Goal: Navigation & Orientation: Find specific page/section

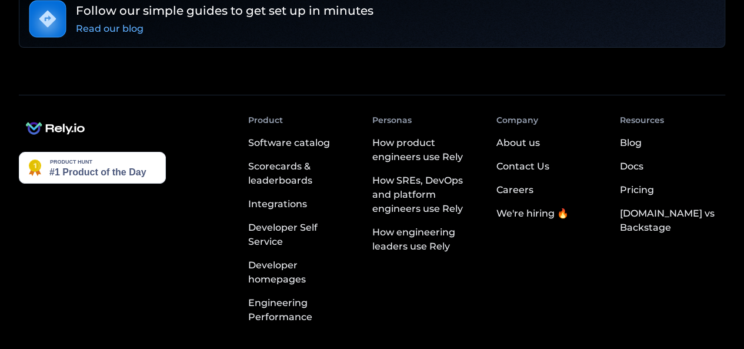
scroll to position [2292, 0]
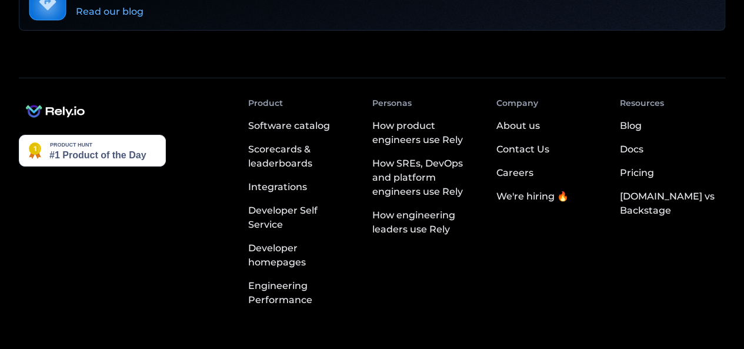
click at [564, 189] on div "We're hiring 🔥" at bounding box center [532, 196] width 72 height 14
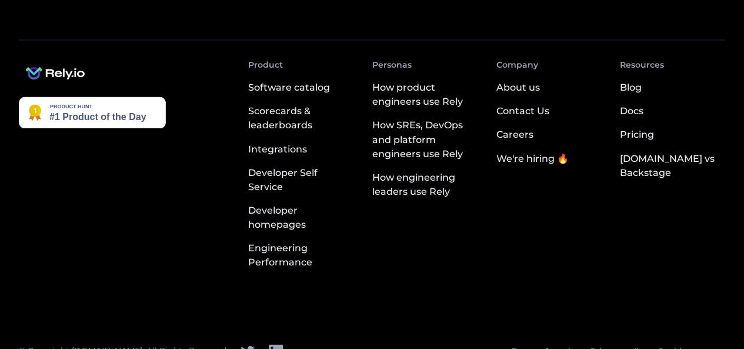
scroll to position [3274, 0]
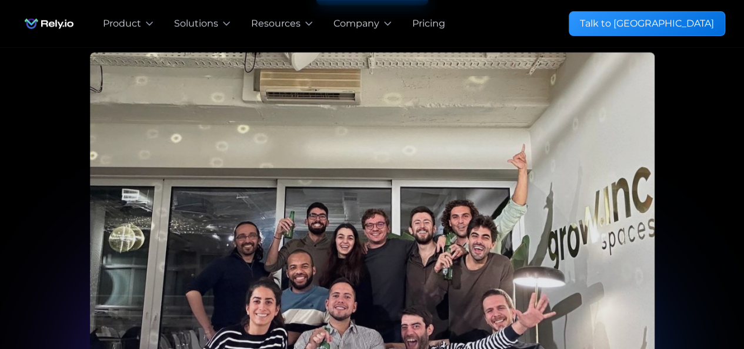
scroll to position [294, 0]
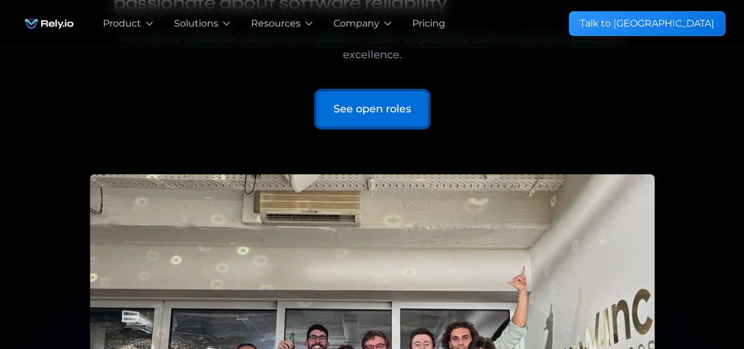
click at [410, 116] on div "See open roles" at bounding box center [372, 109] width 78 height 16
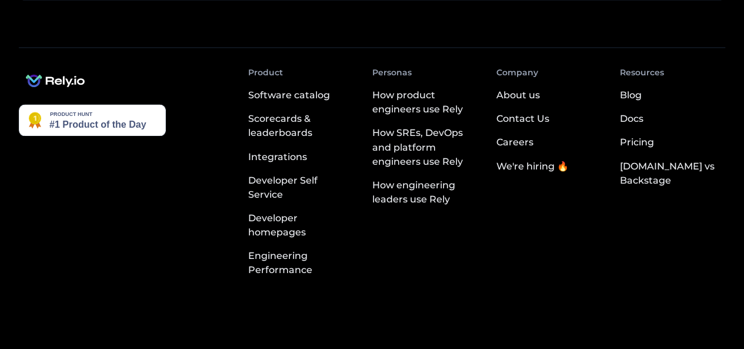
scroll to position [3207, 0]
